Goal: Complete application form

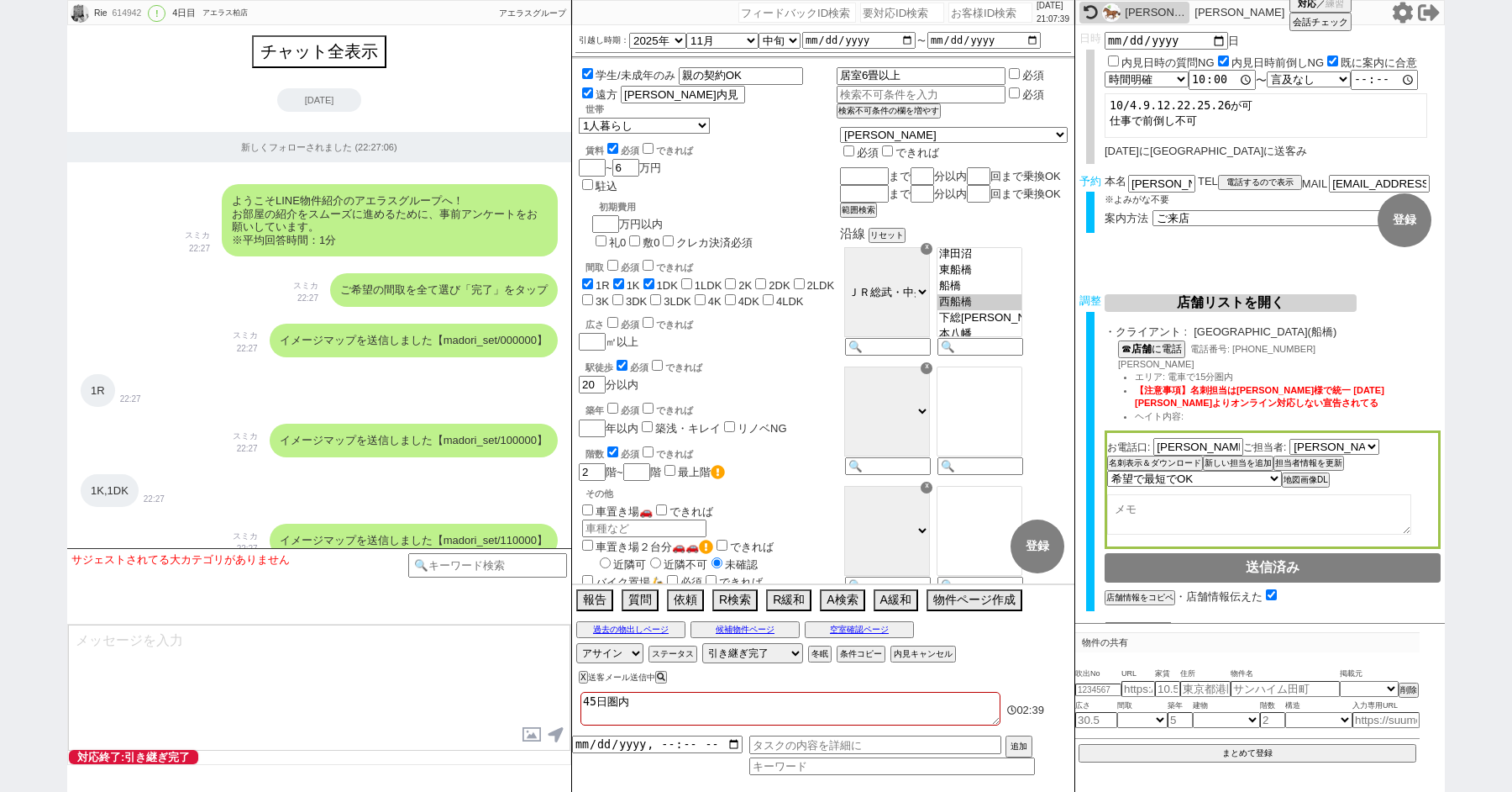
select select "2025"
select select "11"
select select "33"
select select "0"
select select "814"
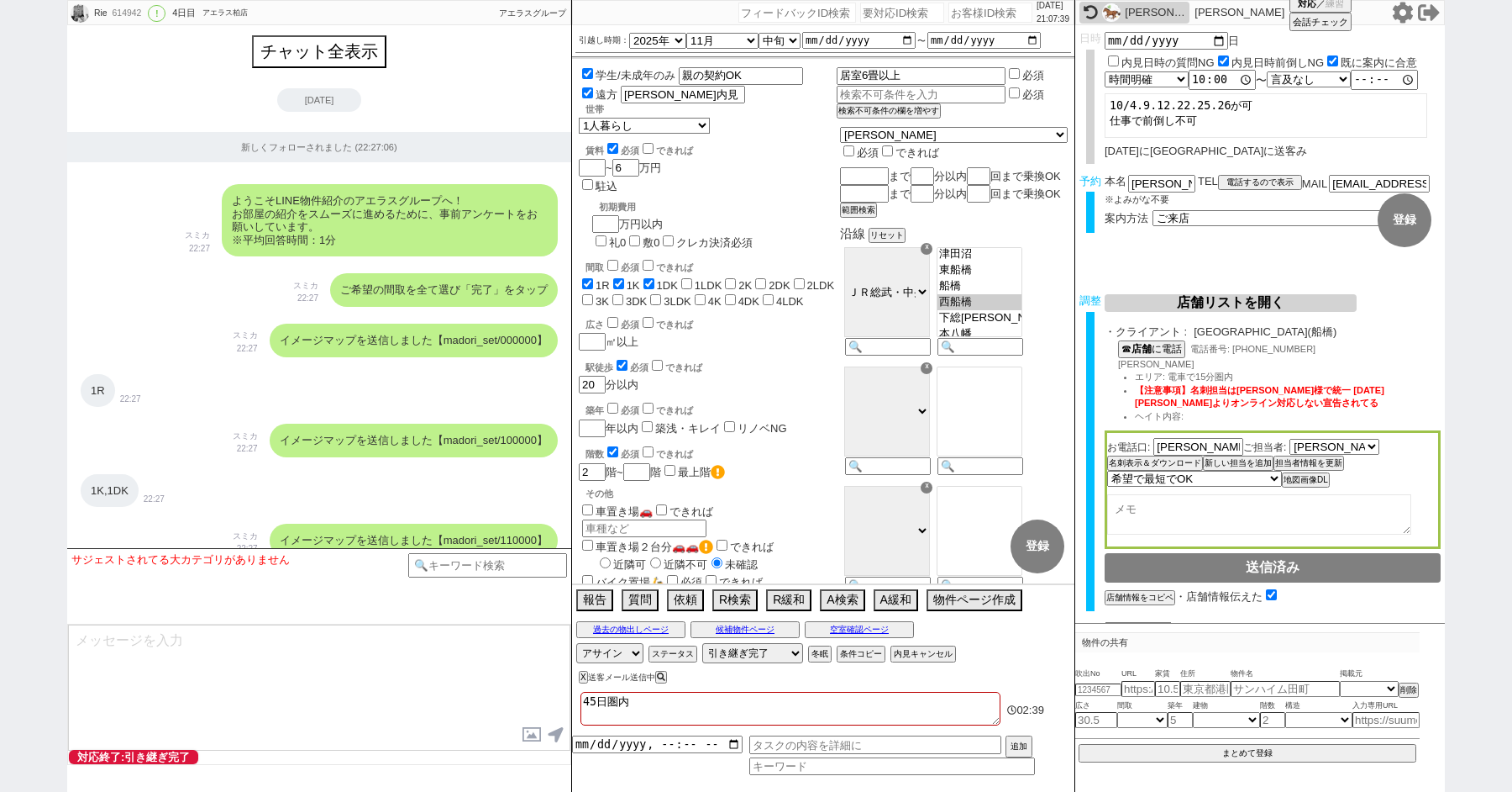
select select "100"
select select "1"
select select "2"
select select "1415"
select select "5"
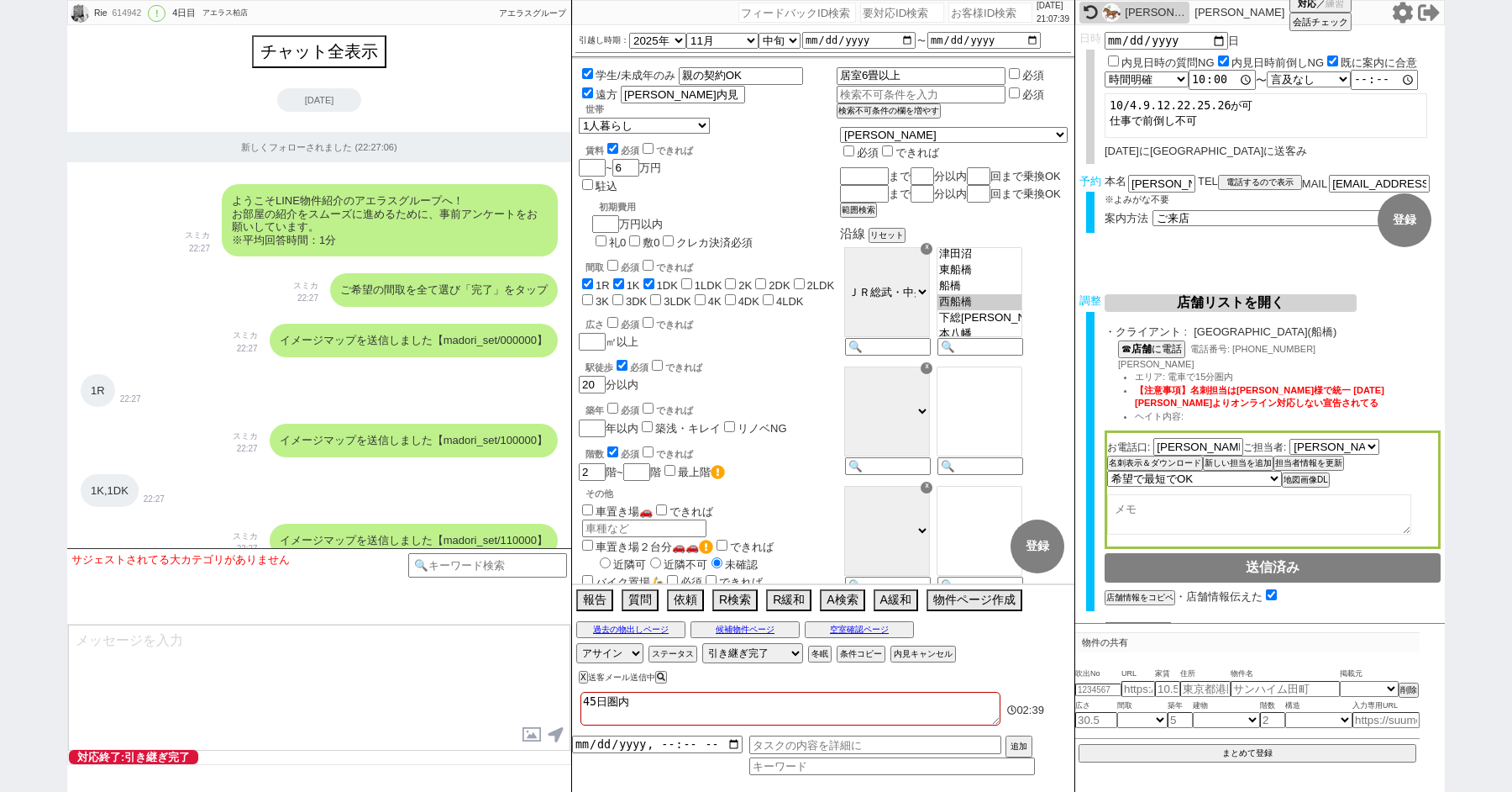
select select
